Goal: Information Seeking & Learning: Learn about a topic

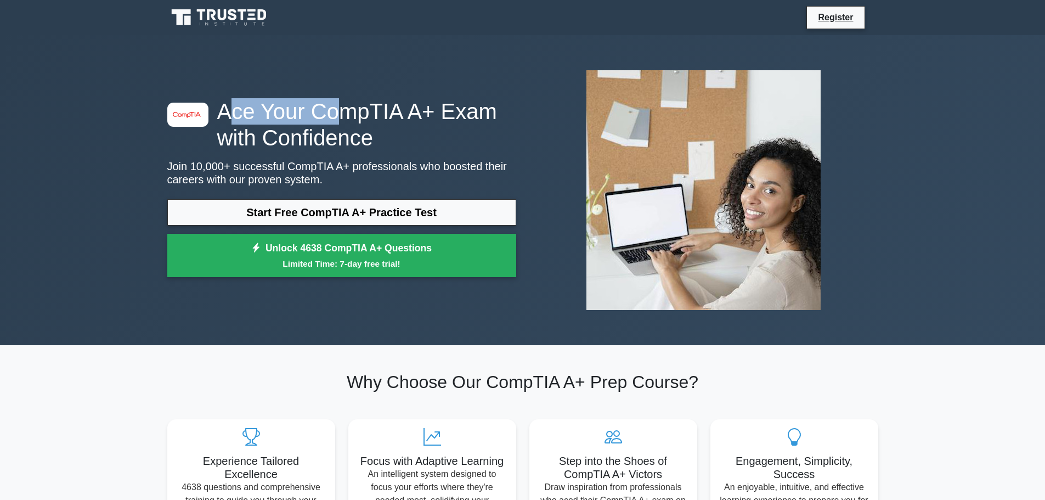
drag, startPoint x: 251, startPoint y: 122, endPoint x: 334, endPoint y: 121, distance: 83.9
click at [334, 121] on h1 "Ace Your CompTIA A+ Exam with Confidence" at bounding box center [341, 124] width 349 height 53
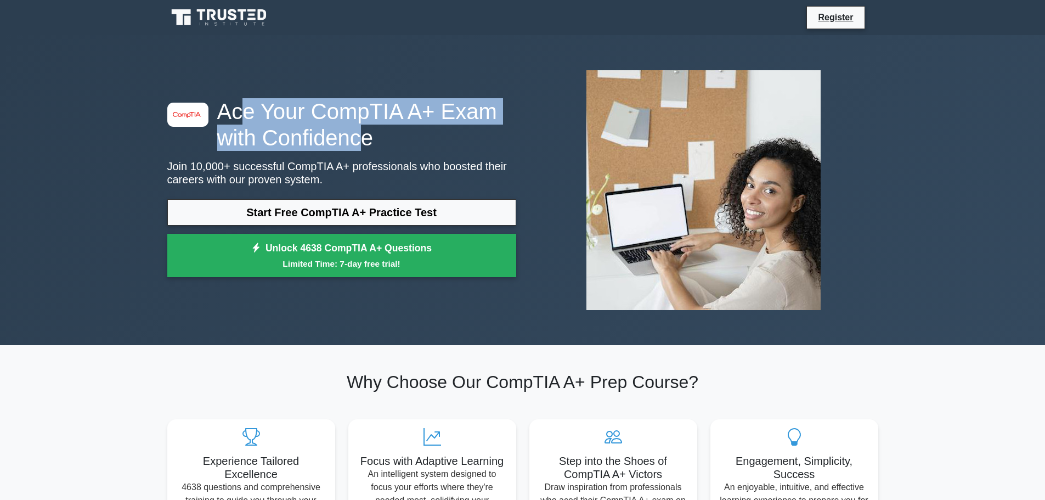
drag, startPoint x: 243, startPoint y: 118, endPoint x: 349, endPoint y: 139, distance: 108.3
click at [349, 139] on h1 "Ace Your CompTIA A+ Exam with Confidence" at bounding box center [341, 124] width 349 height 53
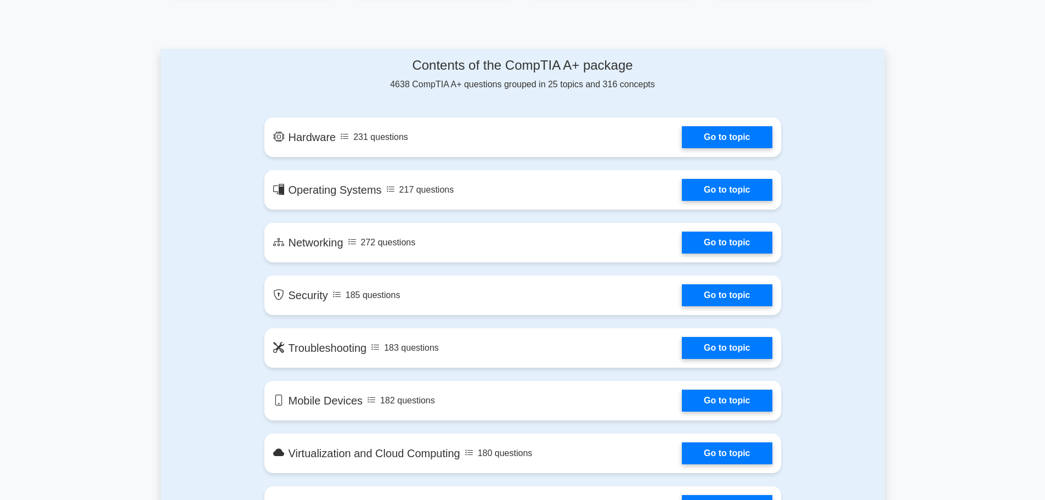
scroll to position [548, 0]
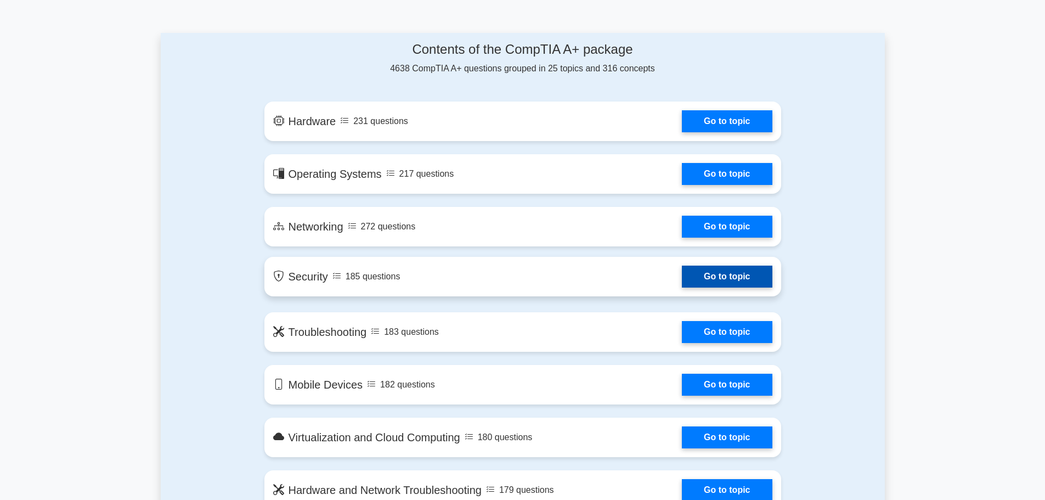
click at [682, 280] on link "Go to topic" at bounding box center [727, 276] width 90 height 22
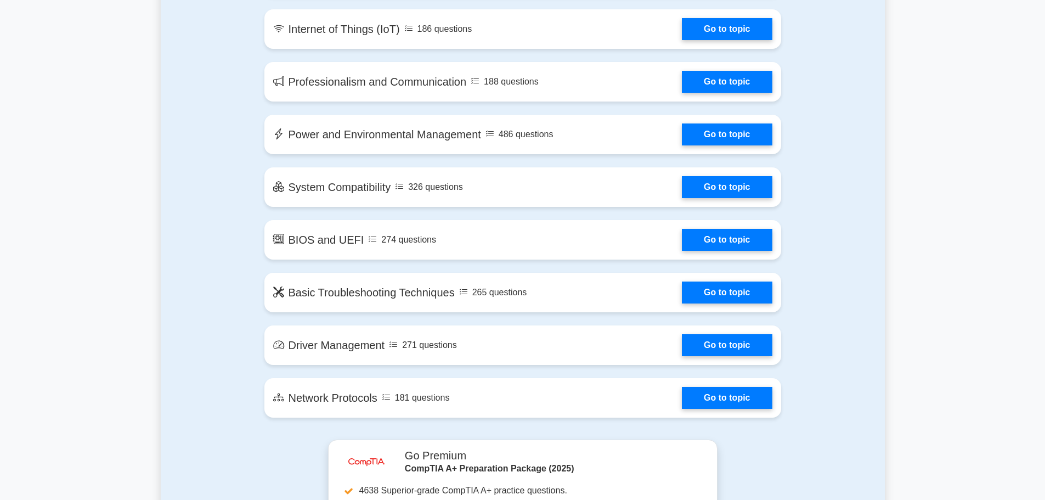
drag, startPoint x: 140, startPoint y: 262, endPoint x: 142, endPoint y: 226, distance: 36.3
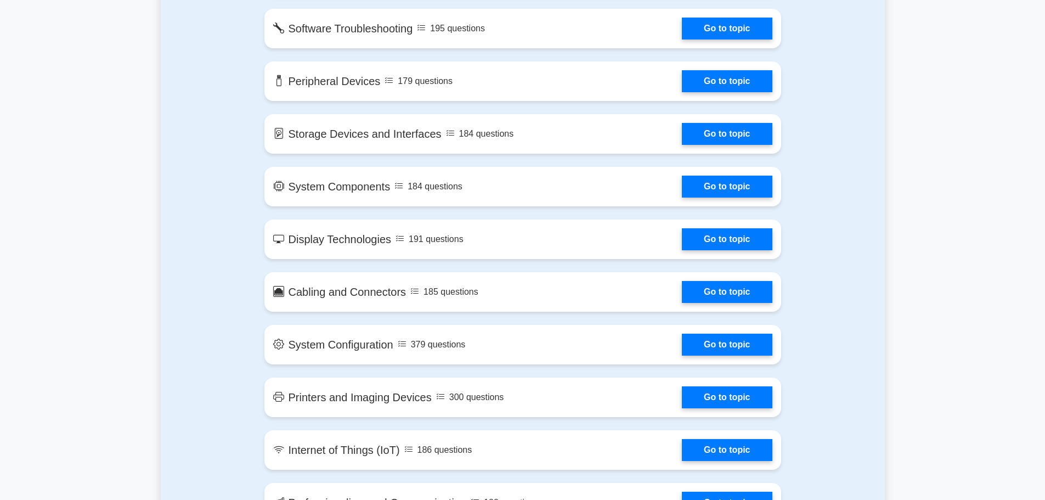
scroll to position [0, 0]
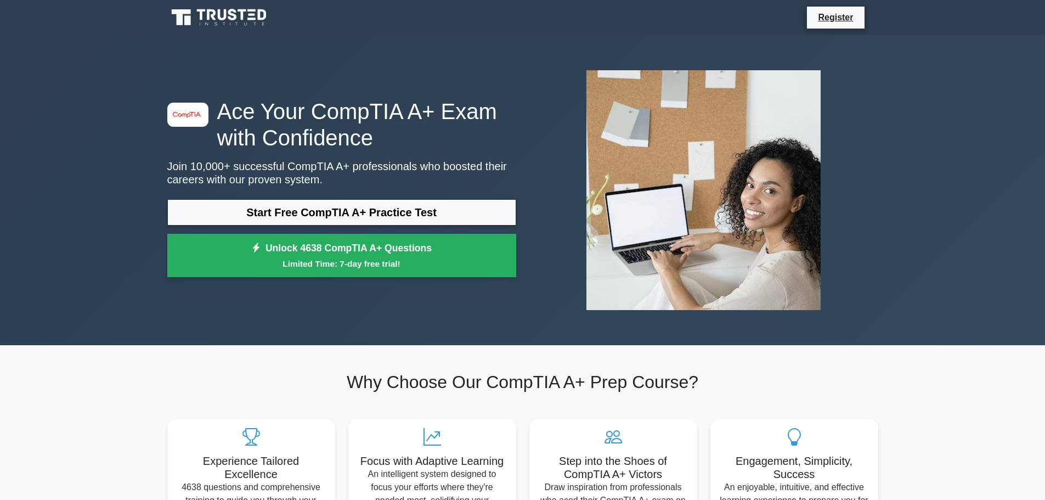
click at [212, 23] on icon at bounding box center [219, 17] width 105 height 21
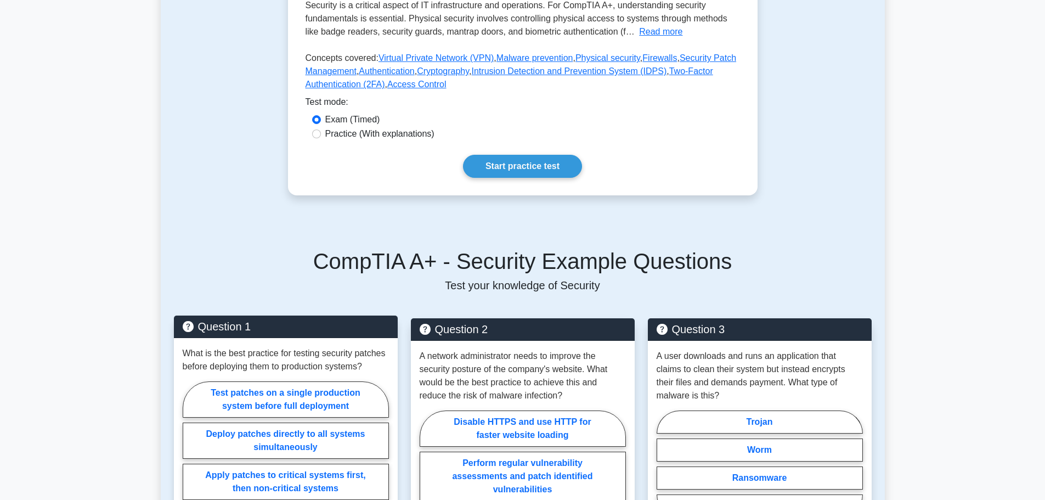
scroll to position [384, 0]
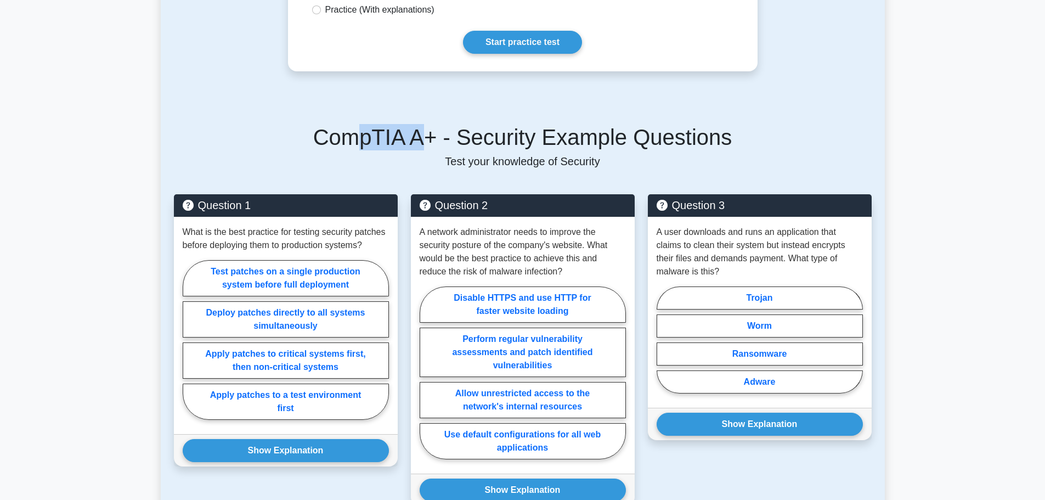
drag, startPoint x: 411, startPoint y: 141, endPoint x: 463, endPoint y: 142, distance: 51.6
click at [463, 142] on h5 "CompTIA A+ - Security Example Questions" at bounding box center [522, 137] width 697 height 26
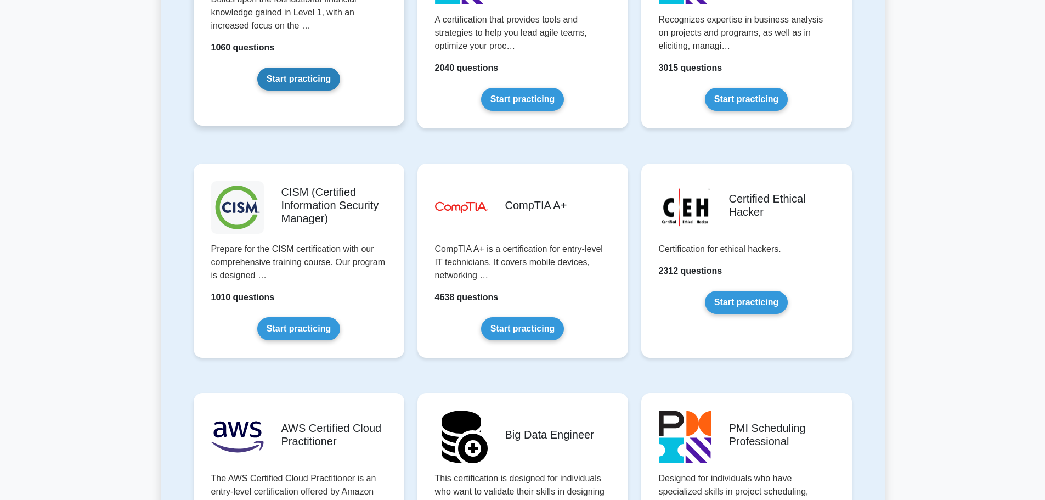
scroll to position [1481, 0]
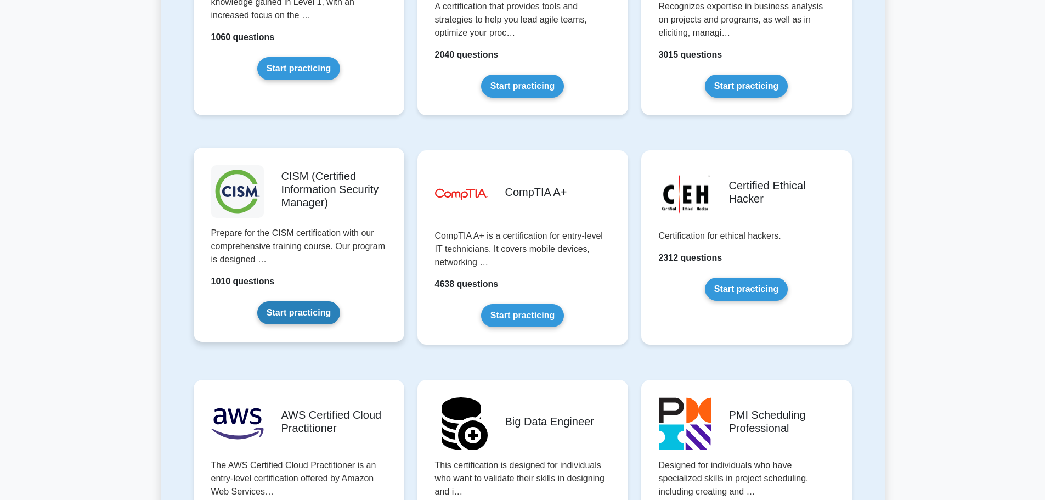
click at [270, 301] on link "Start practicing" at bounding box center [298, 312] width 83 height 23
